Goal: Navigation & Orientation: Find specific page/section

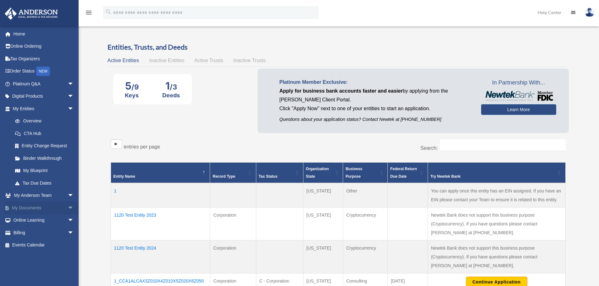
click at [68, 205] on span "arrow_drop_down" at bounding box center [74, 208] width 13 height 13
click at [71, 107] on span "arrow_drop_down" at bounding box center [74, 108] width 13 height 13
click at [21, 33] on link "Home" at bounding box center [43, 34] width 79 height 13
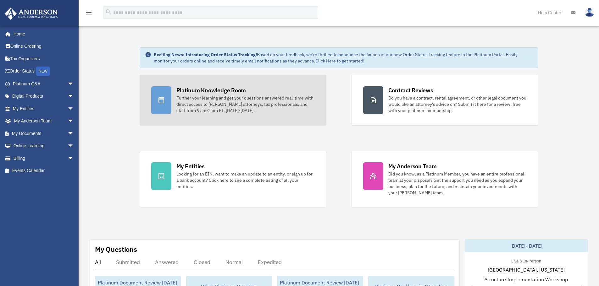
click at [200, 101] on div "Further your learning and get your questions answered real-time with direct acc…" at bounding box center [245, 104] width 138 height 19
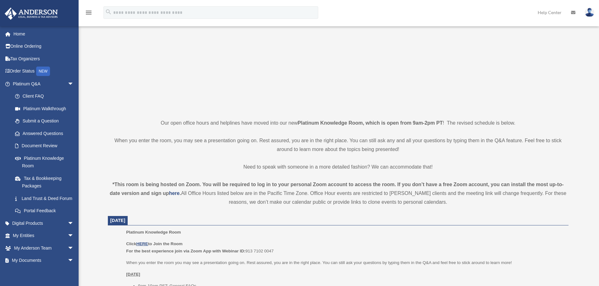
scroll to position [94, 0]
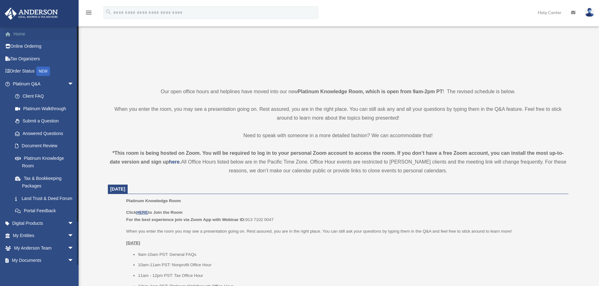
click at [18, 35] on link "Home" at bounding box center [43, 34] width 79 height 13
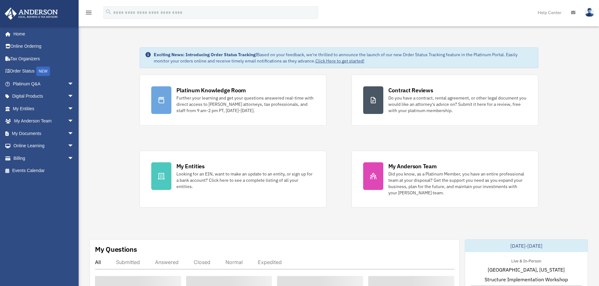
scroll to position [94, 0]
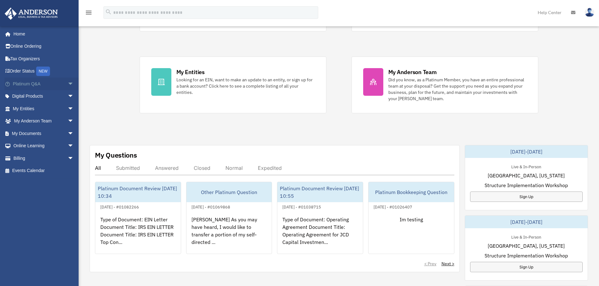
click at [68, 84] on span "arrow_drop_down" at bounding box center [74, 84] width 13 height 13
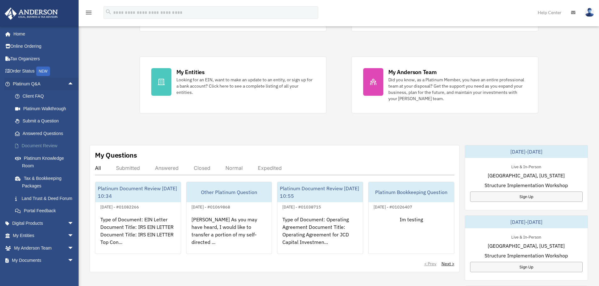
click at [36, 145] on link "Document Review" at bounding box center [46, 146] width 74 height 13
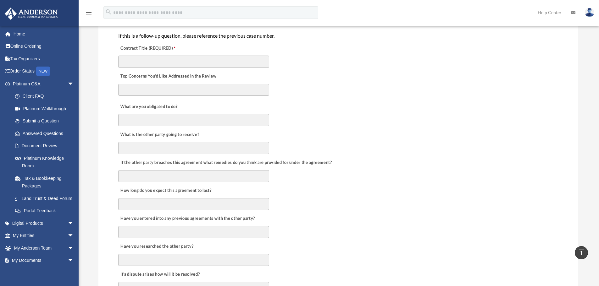
scroll to position [189, 0]
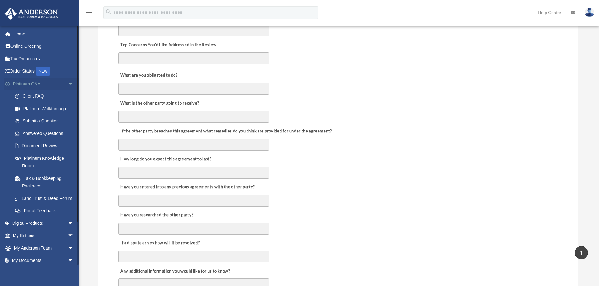
click at [68, 84] on span "arrow_drop_down" at bounding box center [74, 84] width 13 height 13
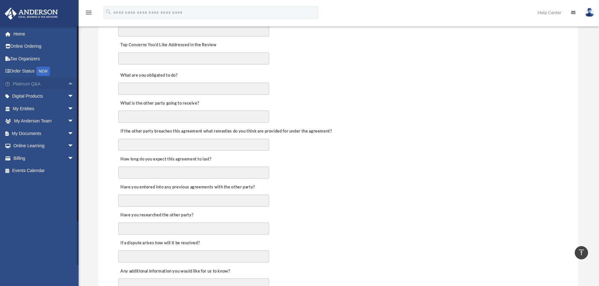
click at [68, 84] on span "arrow_drop_up" at bounding box center [74, 84] width 13 height 13
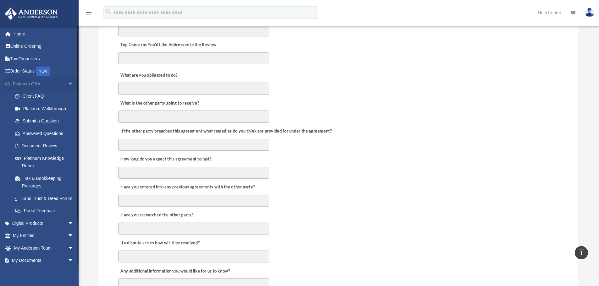
click at [68, 85] on span "arrow_drop_down" at bounding box center [74, 84] width 13 height 13
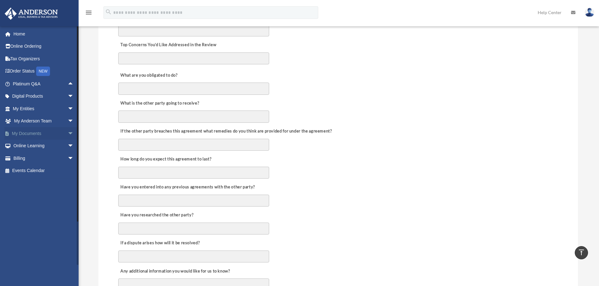
click at [68, 134] on span "arrow_drop_down" at bounding box center [74, 133] width 13 height 13
click at [59, 132] on link "My Documents arrow_drop_up" at bounding box center [43, 133] width 79 height 13
click at [68, 132] on span "arrow_drop_up" at bounding box center [74, 133] width 13 height 13
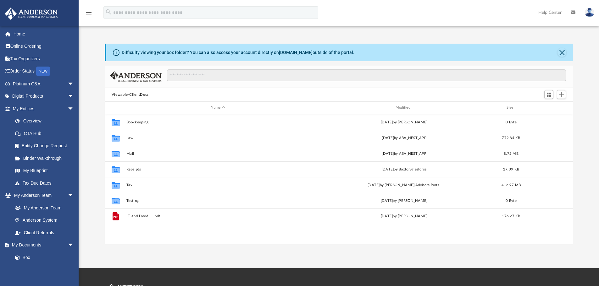
scroll to position [138, 463]
click at [68, 108] on span "arrow_drop_down" at bounding box center [74, 108] width 13 height 13
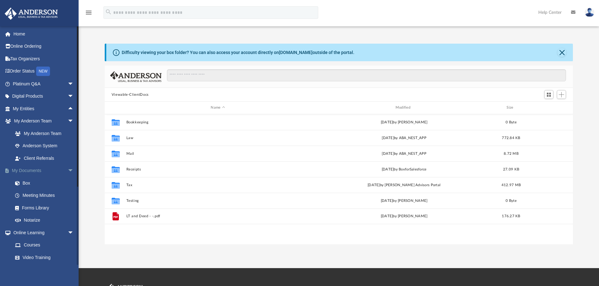
click at [68, 171] on span "arrow_drop_down" at bounding box center [74, 171] width 13 height 13
click at [35, 221] on link "Resources" at bounding box center [46, 220] width 74 height 13
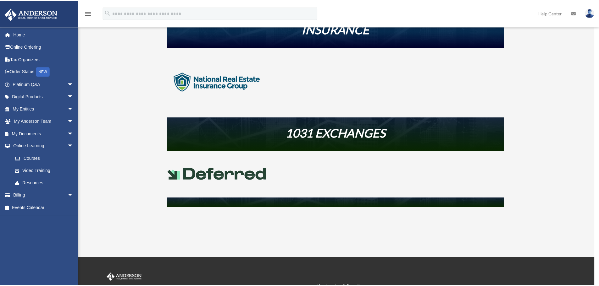
scroll to position [220, 0]
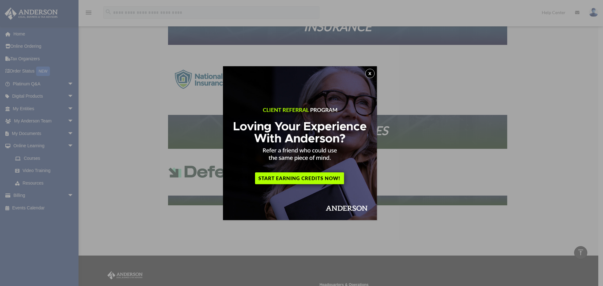
click at [374, 71] on button "x" at bounding box center [369, 73] width 9 height 9
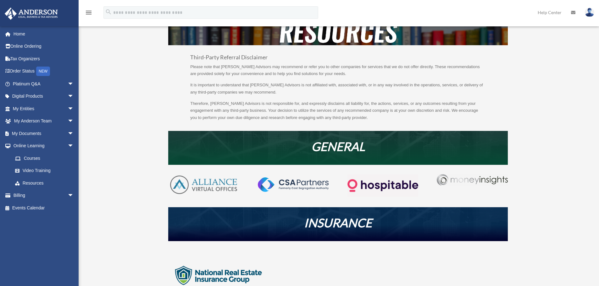
scroll to position [0, 0]
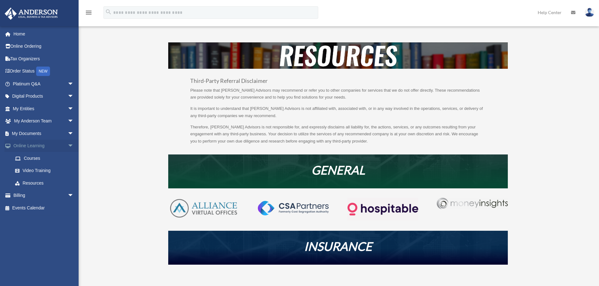
click at [68, 143] on span "arrow_drop_down" at bounding box center [74, 146] width 13 height 13
click at [31, 36] on link "Home" at bounding box center [43, 34] width 79 height 13
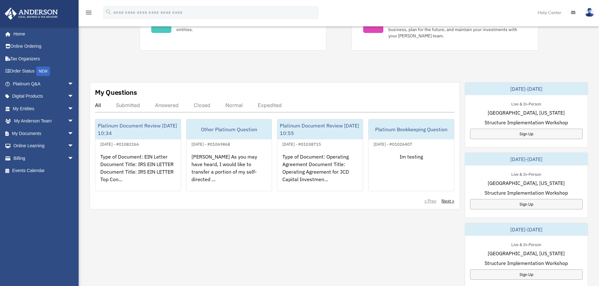
scroll to position [126, 0]
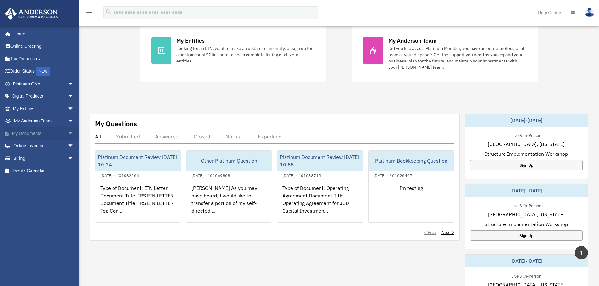
click at [60, 134] on link "My Documents arrow_drop_down" at bounding box center [43, 133] width 79 height 13
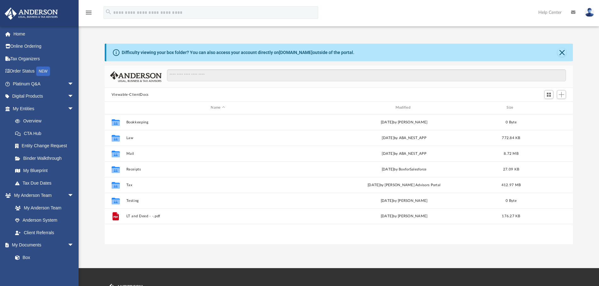
scroll to position [138, 463]
click at [68, 108] on span "arrow_drop_down" at bounding box center [74, 108] width 13 height 13
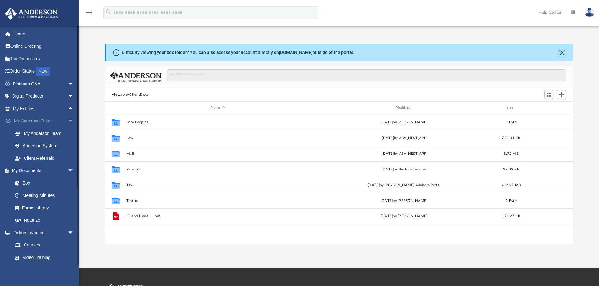
click at [68, 120] on span "arrow_drop_down" at bounding box center [74, 121] width 13 height 13
click at [68, 130] on span "arrow_drop_down" at bounding box center [74, 133] width 13 height 13
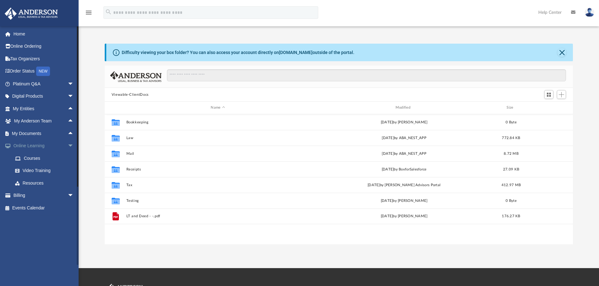
click at [68, 145] on span "arrow_drop_down" at bounding box center [74, 146] width 13 height 13
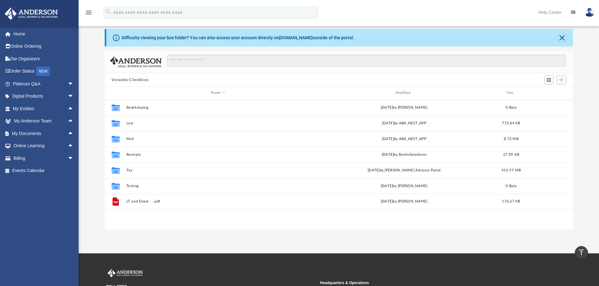
scroll to position [0, 0]
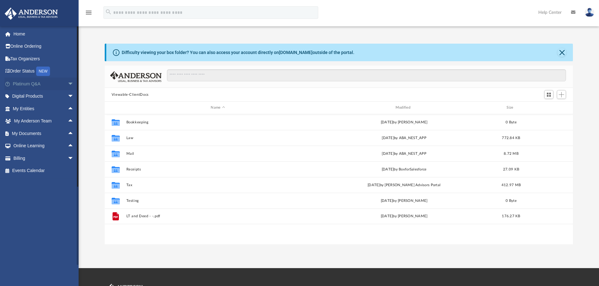
click at [68, 86] on span "arrow_drop_down" at bounding box center [74, 84] width 13 height 13
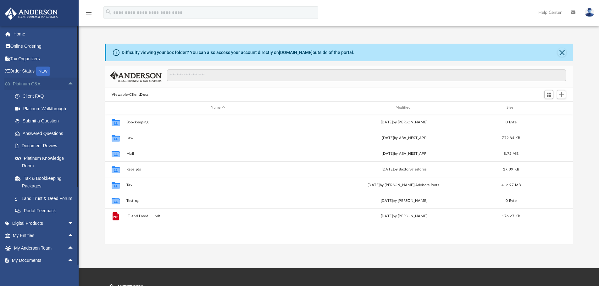
click at [68, 83] on span "arrow_drop_up" at bounding box center [74, 84] width 13 height 13
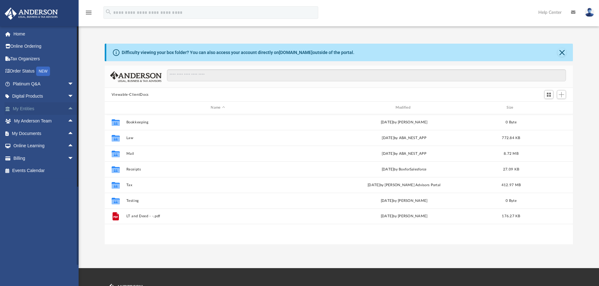
click at [68, 108] on span "arrow_drop_up" at bounding box center [74, 108] width 13 height 13
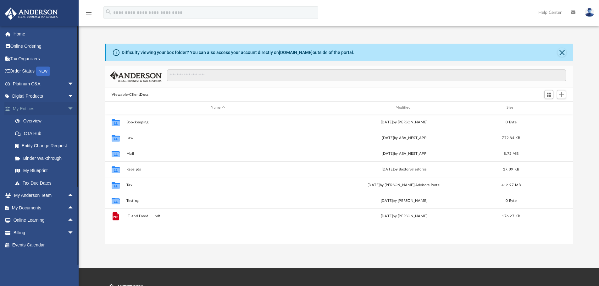
click at [68, 107] on span "arrow_drop_down" at bounding box center [74, 108] width 13 height 13
